Goal: Task Accomplishment & Management: Manage account settings

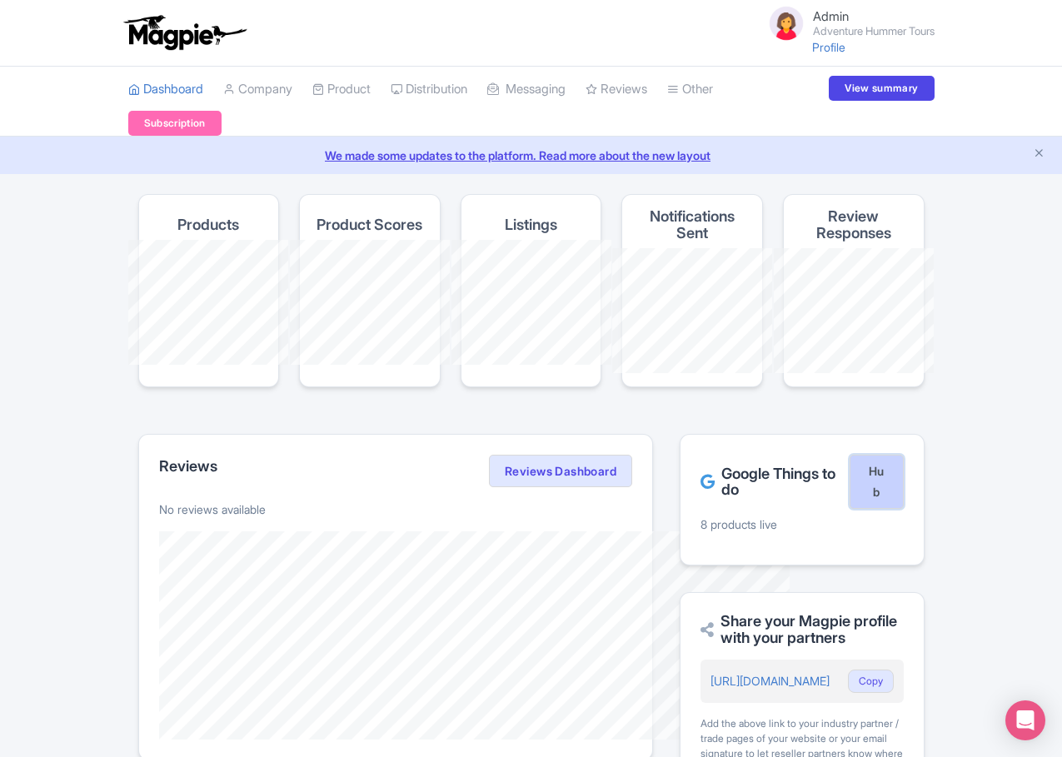
click at [903, 455] on link "Hub" at bounding box center [875, 482] width 53 height 55
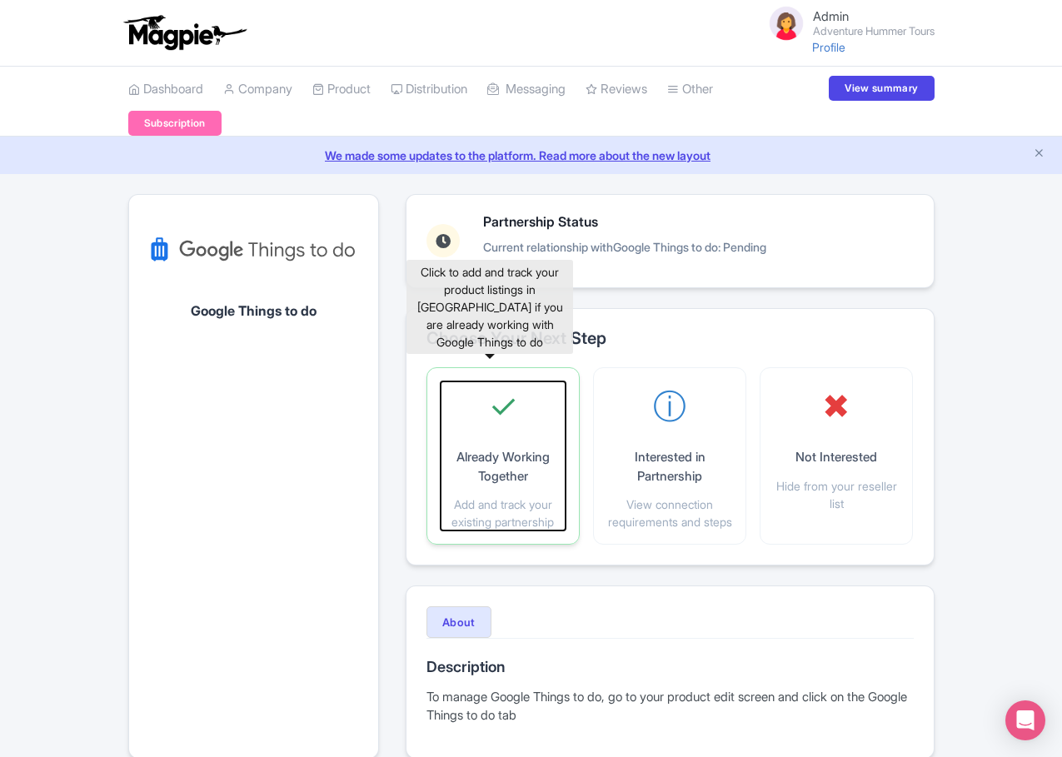
click at [495, 496] on p "Add and track your existing partnership" at bounding box center [503, 513] width 125 height 35
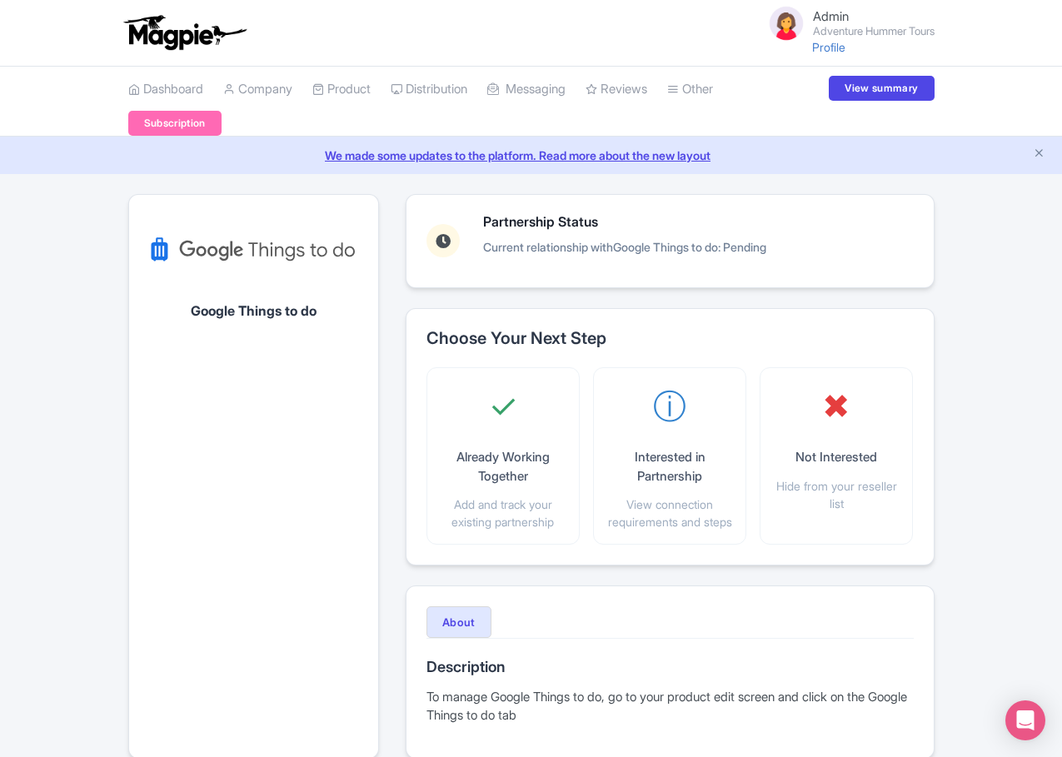
click at [934, 33] on small "Adventure Hummer Tours" at bounding box center [874, 31] width 122 height 11
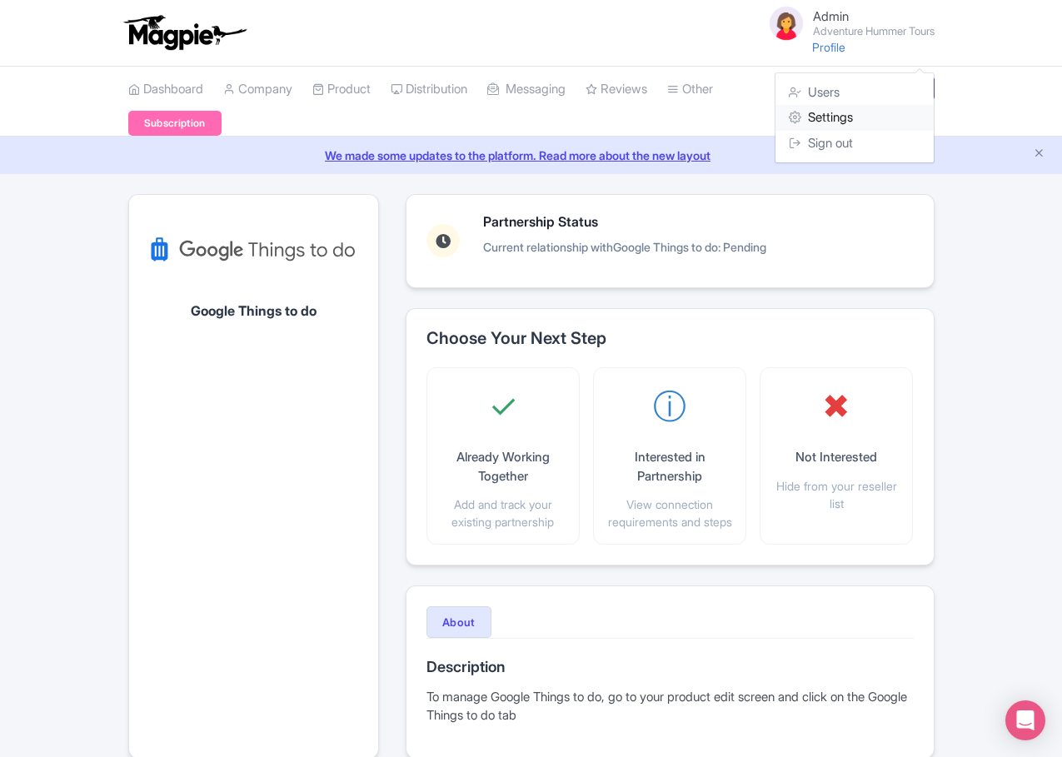
click at [934, 117] on link "Settings" at bounding box center [854, 118] width 158 height 26
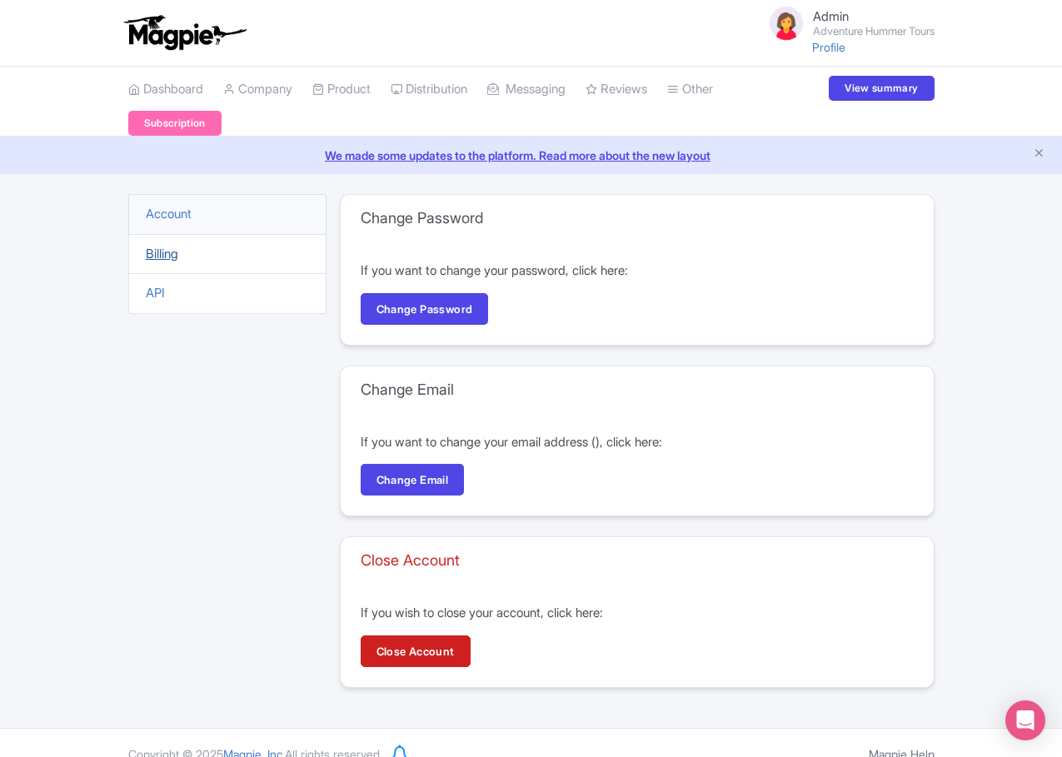
click at [146, 246] on link "Billing" at bounding box center [162, 254] width 32 height 16
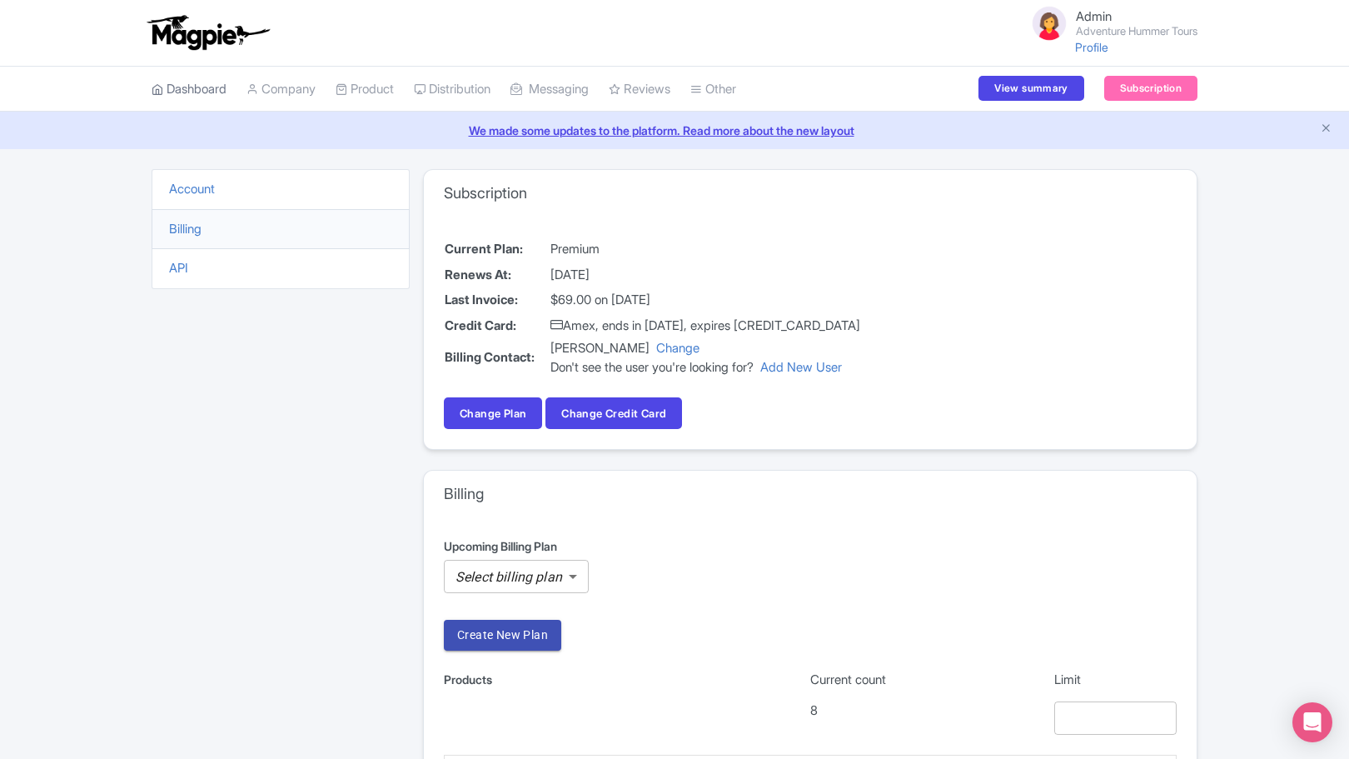
click at [192, 93] on link "Dashboard" at bounding box center [189, 90] width 75 height 46
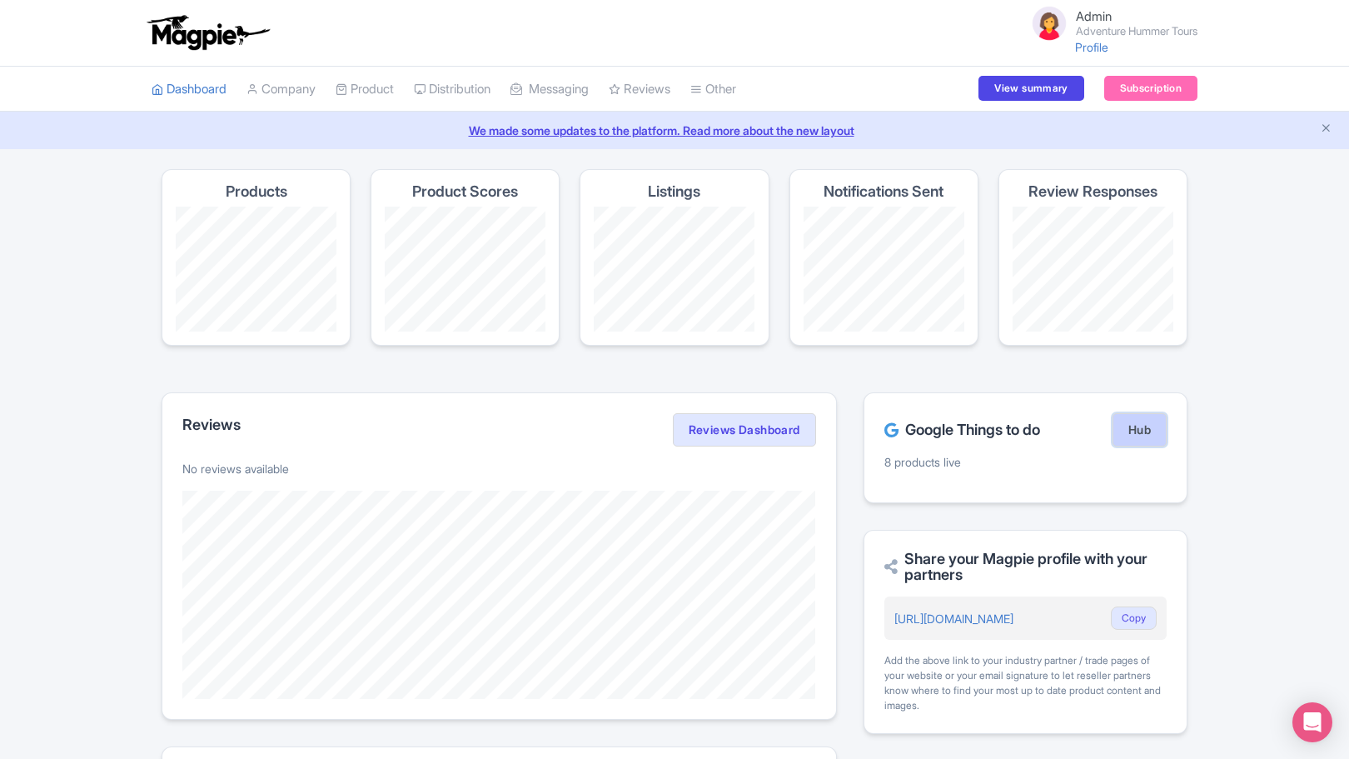
click at [1146, 441] on link "Hub" at bounding box center [1140, 429] width 54 height 33
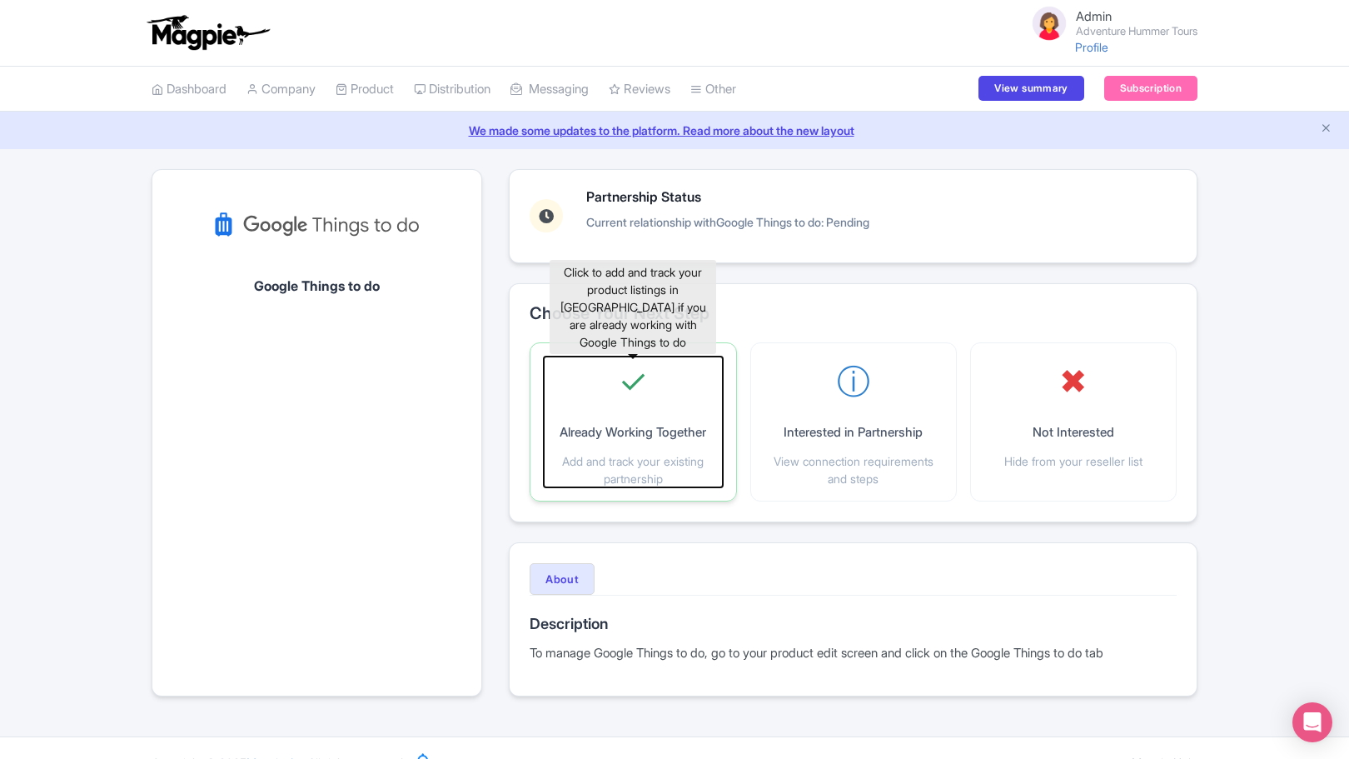
click at [610, 428] on p "Already Working Together" at bounding box center [633, 432] width 147 height 19
click at [655, 430] on p "Already Working Together" at bounding box center [633, 432] width 147 height 19
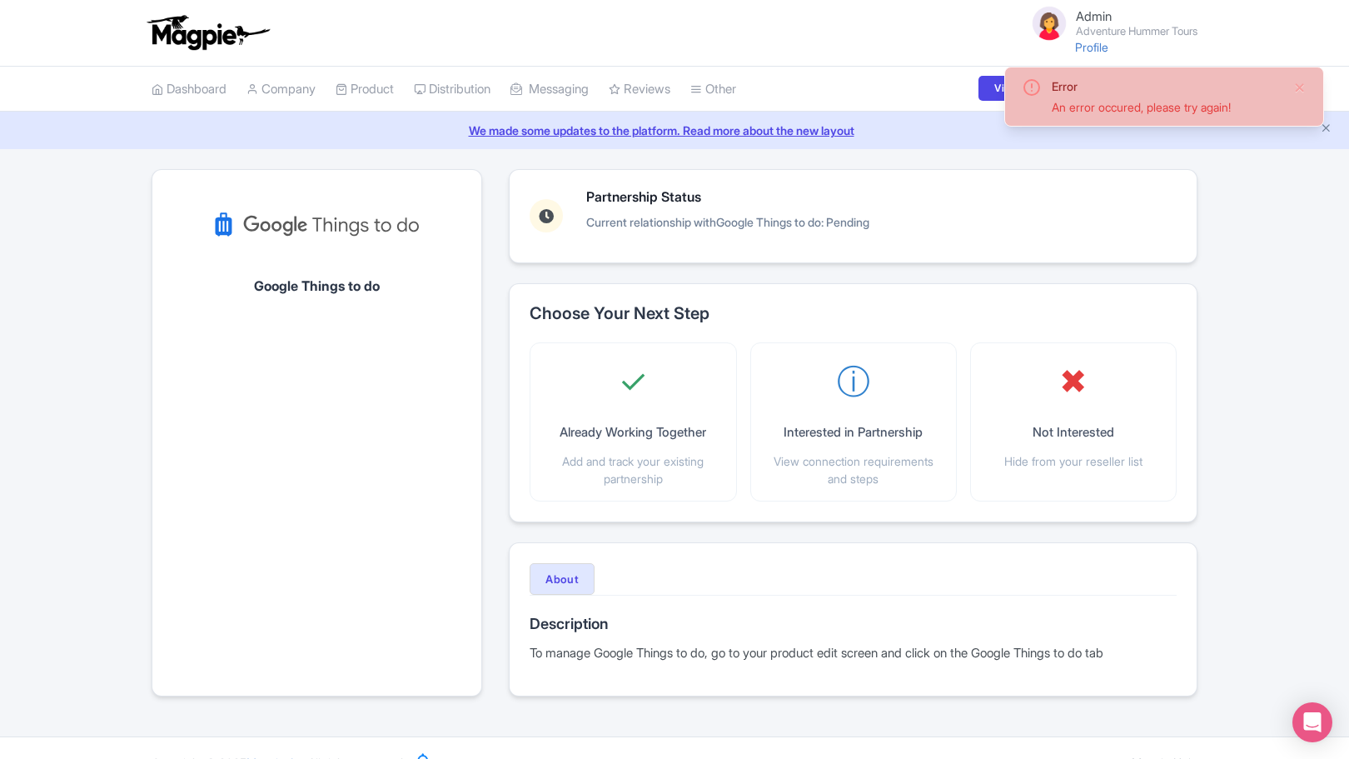
click at [96, 14] on div "Admin Adventure Hummer Tours Profile Users Settings Sign out" at bounding box center [674, 33] width 1349 height 67
drag, startPoint x: 57, startPoint y: 21, endPoint x: 1090, endPoint y: 79, distance: 1035.1
click at [1090, 79] on div "Admin Adventure Hummer Tours Profile Users Settings Sign out Dashboard Company …" at bounding box center [674, 368] width 1349 height 736
click at [1280, 210] on div "Error An error occured, please try again! Google Things to do Partnership Statu…" at bounding box center [674, 442] width 1349 height 547
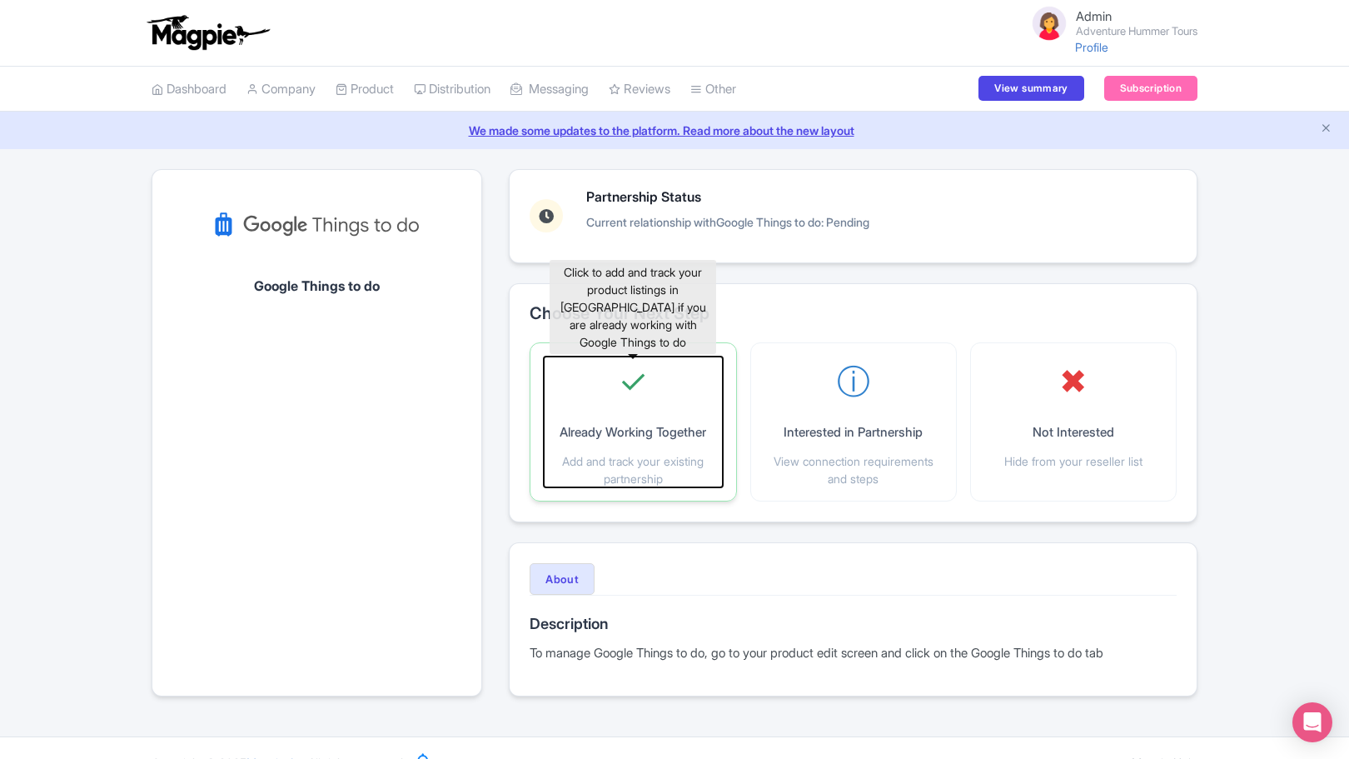
click at [665, 383] on div "✓ Already Working Together Add and track your existing partnership" at bounding box center [633, 421] width 178 height 131
click at [582, 436] on p "Already Working Together" at bounding box center [633, 432] width 147 height 19
